Goal: Task Accomplishment & Management: Use online tool/utility

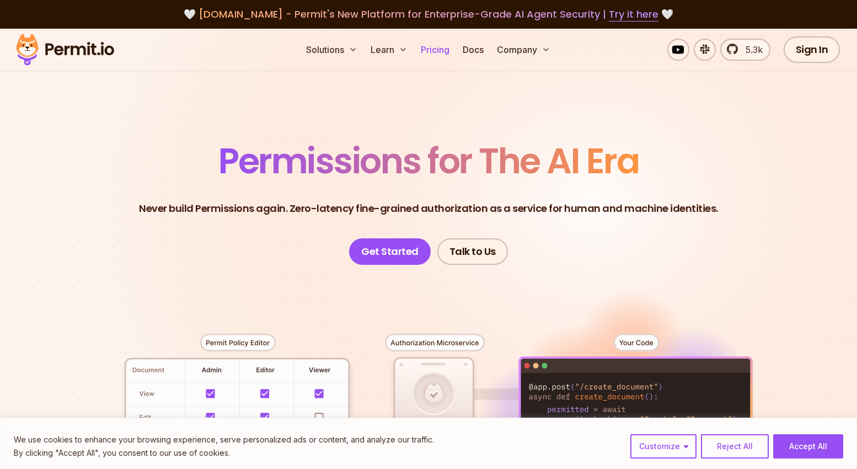
click at [433, 47] on link "Pricing" at bounding box center [434, 50] width 37 height 22
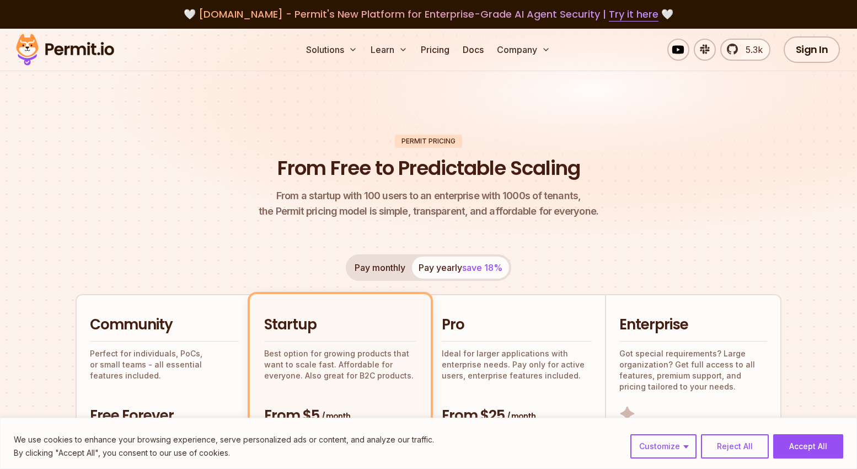
click at [77, 50] on img at bounding box center [65, 49] width 108 height 37
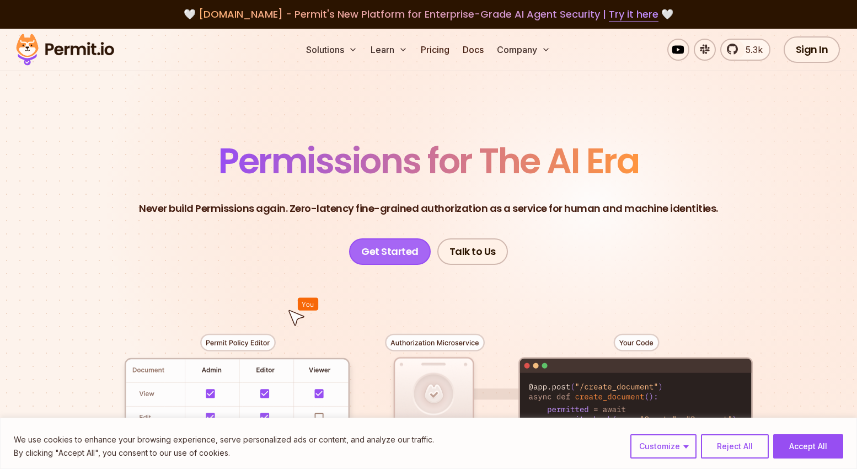
click at [368, 249] on link "Get Started" at bounding box center [390, 251] width 82 height 26
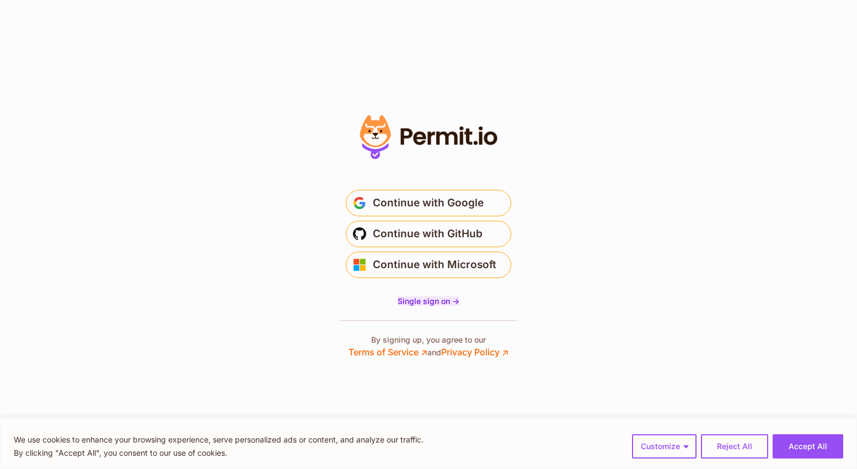
click at [437, 303] on span "Single sign on ->" at bounding box center [428, 300] width 62 height 9
